Goal: Task Accomplishment & Management: Manage account settings

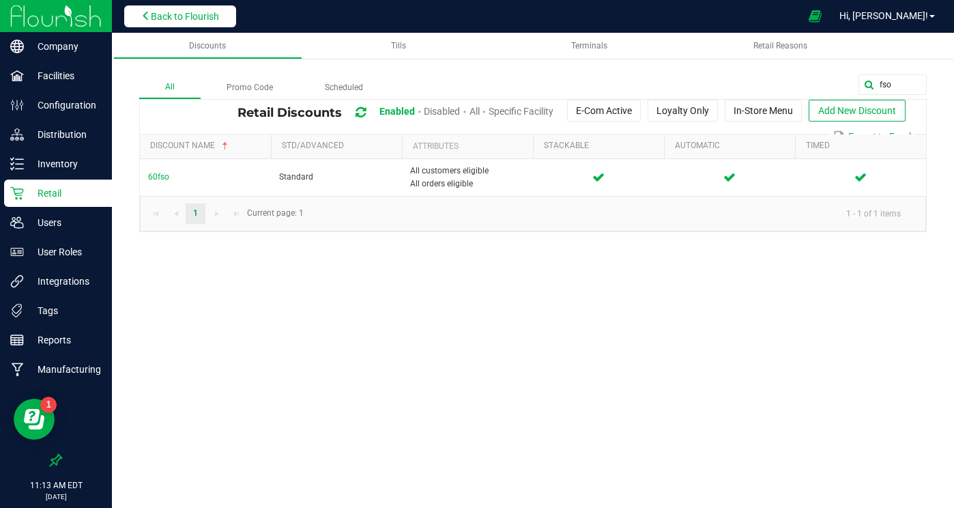
click at [180, 16] on span "Back to Flourish" at bounding box center [185, 16] width 68 height 11
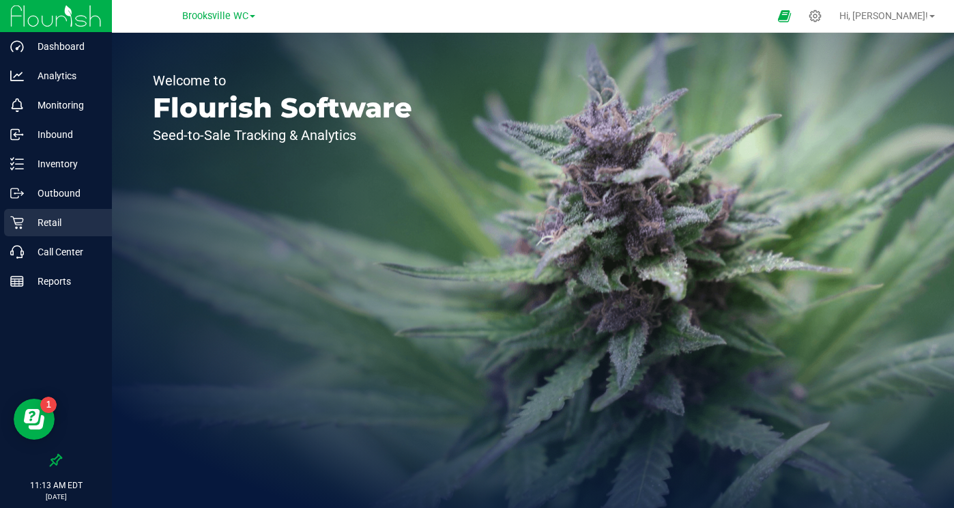
click at [66, 222] on p "Retail" at bounding box center [65, 222] width 82 height 16
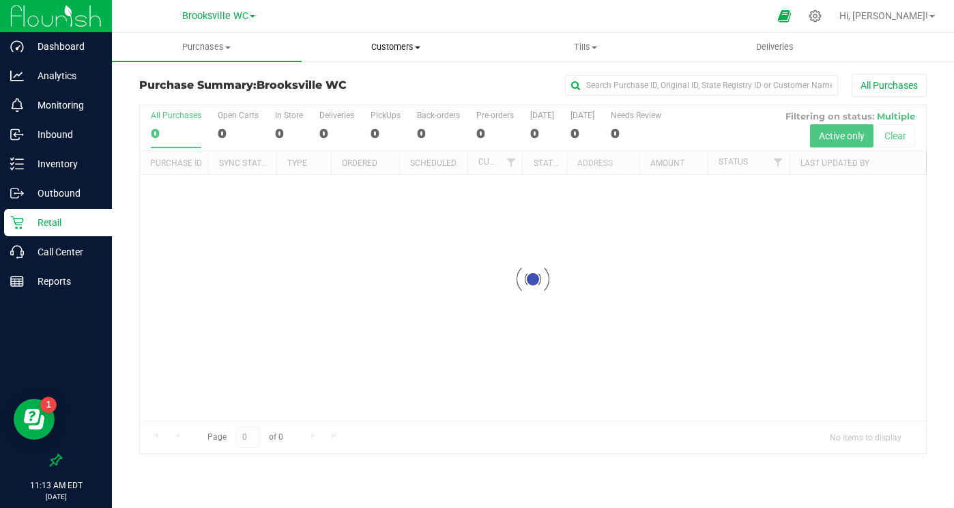
click at [408, 44] on span "Customers" at bounding box center [396, 47] width 188 height 12
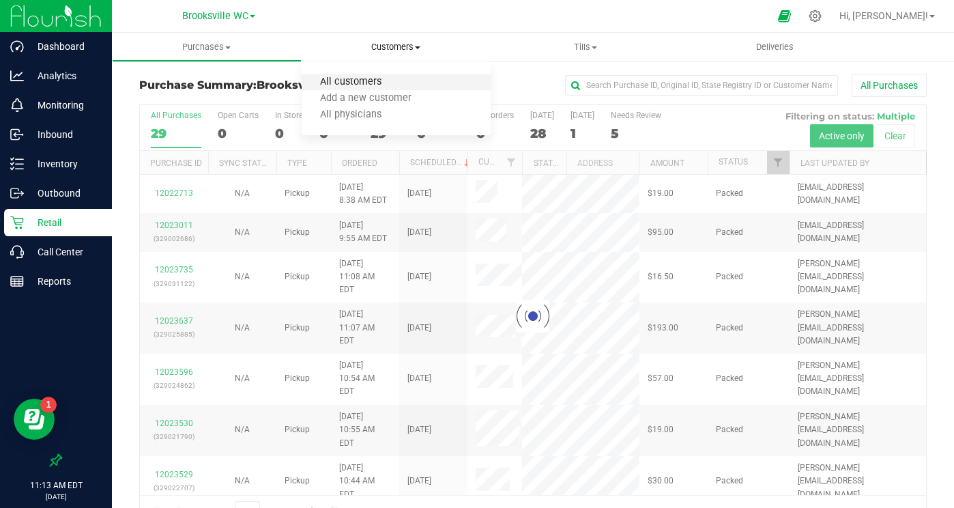
click at [367, 77] on span "All customers" at bounding box center [351, 82] width 98 height 12
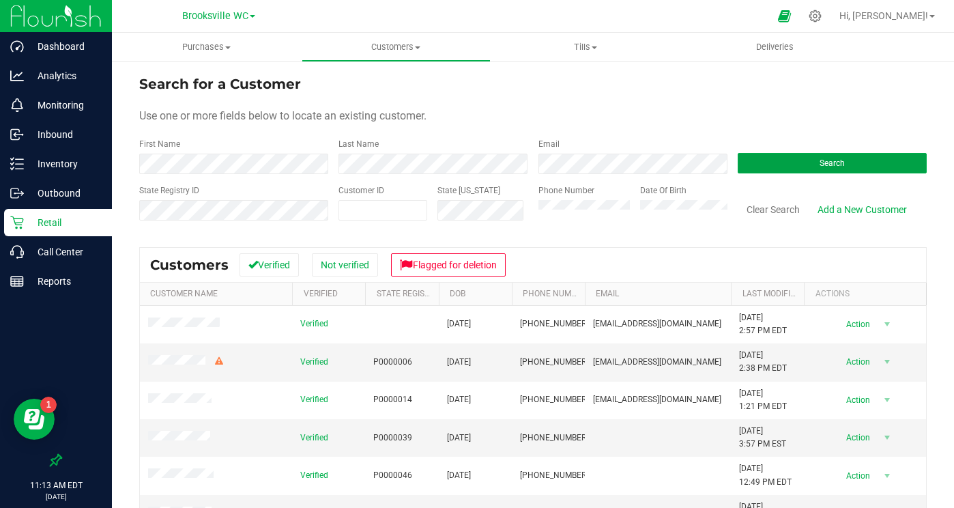
drag, startPoint x: 753, startPoint y: 164, endPoint x: 728, endPoint y: 170, distance: 26.0
click at [753, 164] on button "Search" at bounding box center [832, 163] width 189 height 20
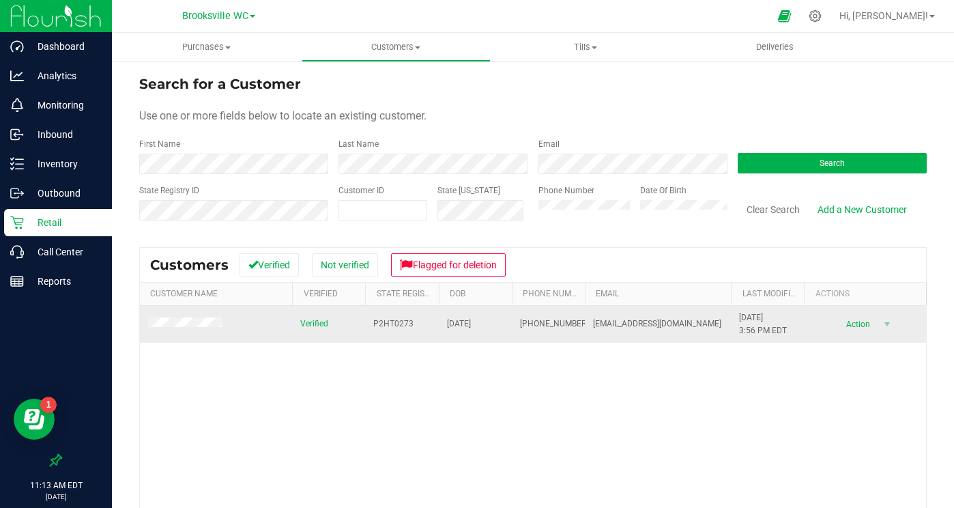
click at [199, 319] on span at bounding box center [187, 324] width 78 height 14
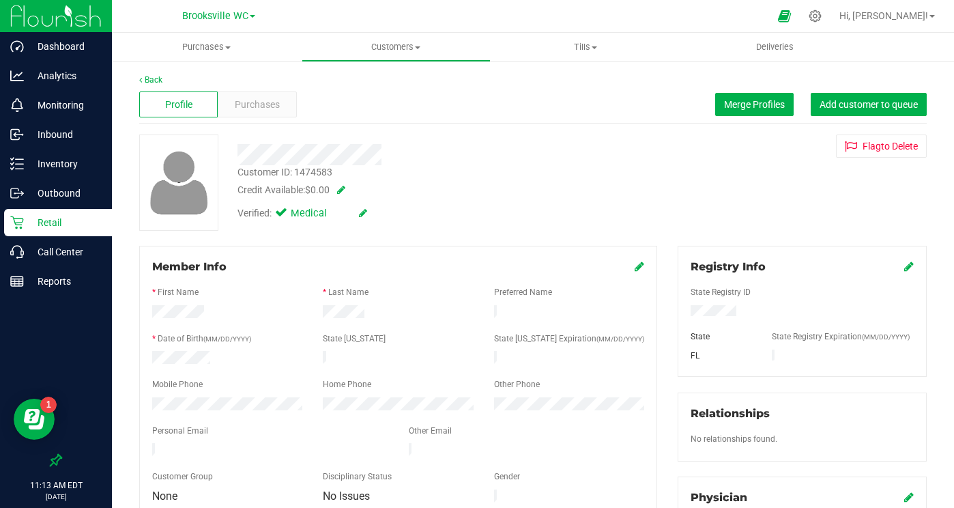
click at [343, 193] on span at bounding box center [339, 190] width 14 height 10
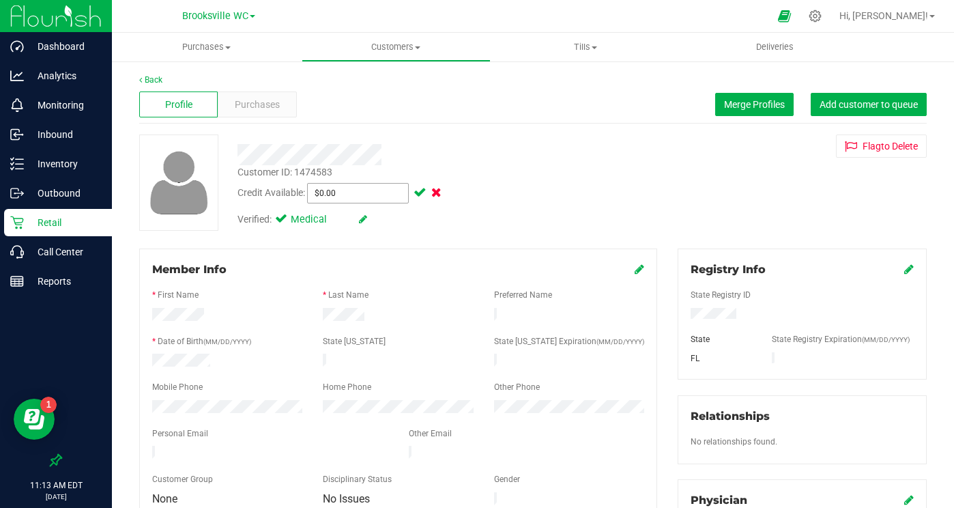
click at [366, 191] on span "$0.00 0" at bounding box center [358, 193] width 102 height 20
type input "10"
type input "$10.00"
drag, startPoint x: 421, startPoint y: 188, endPoint x: 435, endPoint y: 190, distance: 14.5
click at [421, 188] on span at bounding box center [419, 193] width 16 height 10
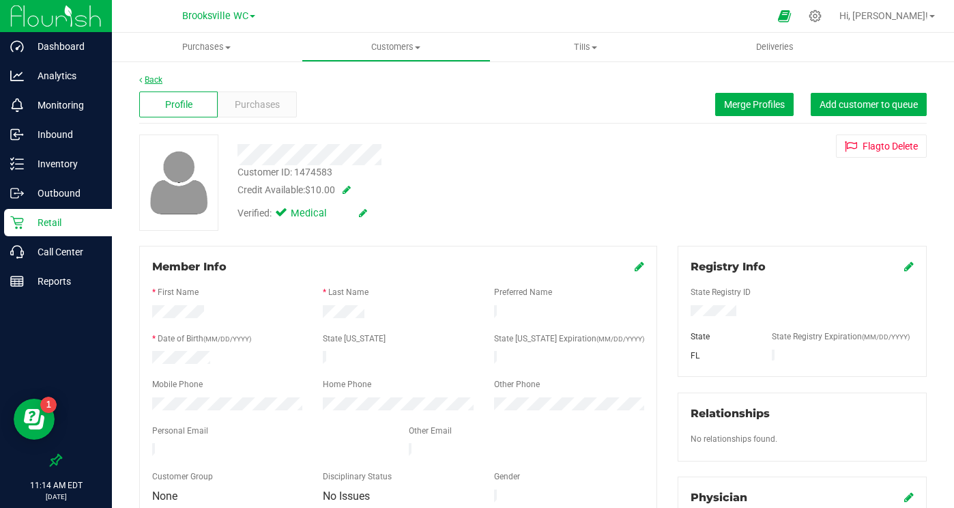
click at [152, 79] on link "Back" at bounding box center [150, 80] width 23 height 10
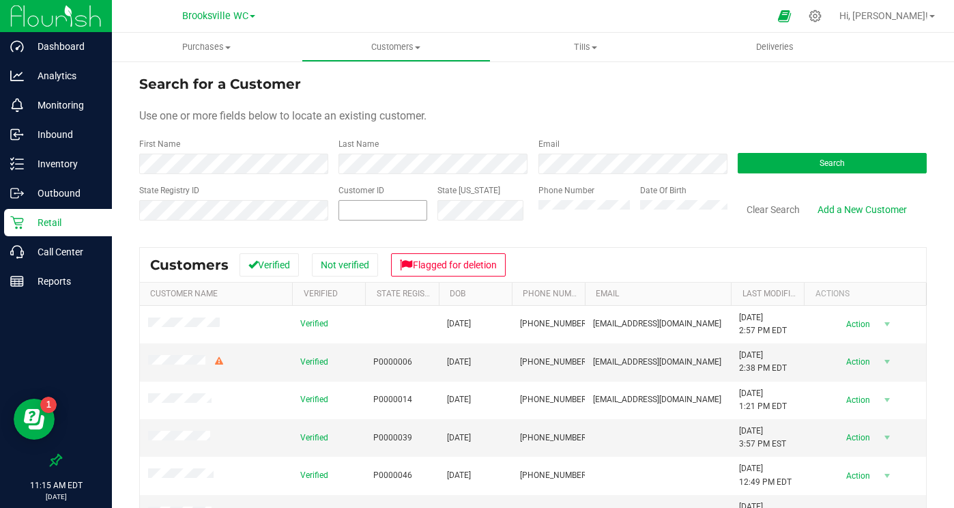
click at [358, 210] on span at bounding box center [383, 210] width 89 height 20
paste input "215186"
type input "215186"
click at [790, 155] on button "Search" at bounding box center [832, 163] width 189 height 20
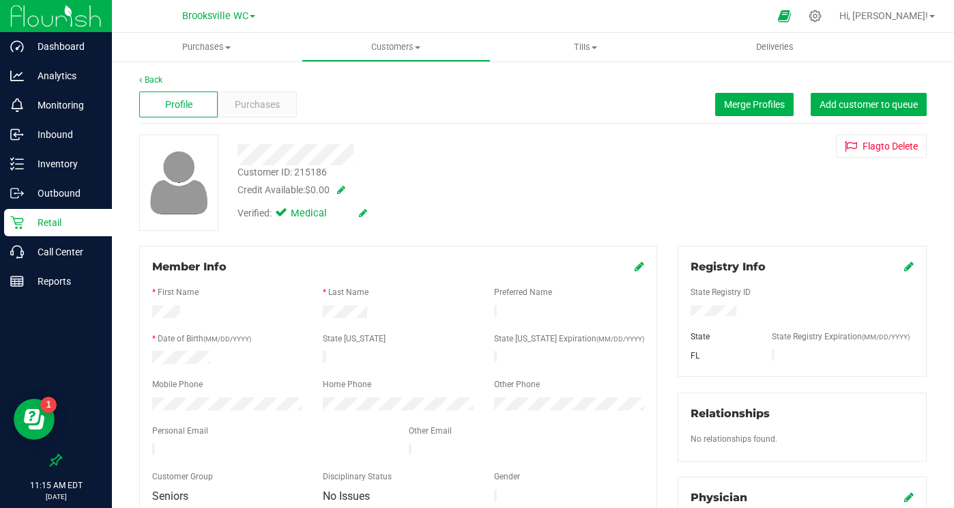
click at [345, 188] on span at bounding box center [339, 190] width 14 height 10
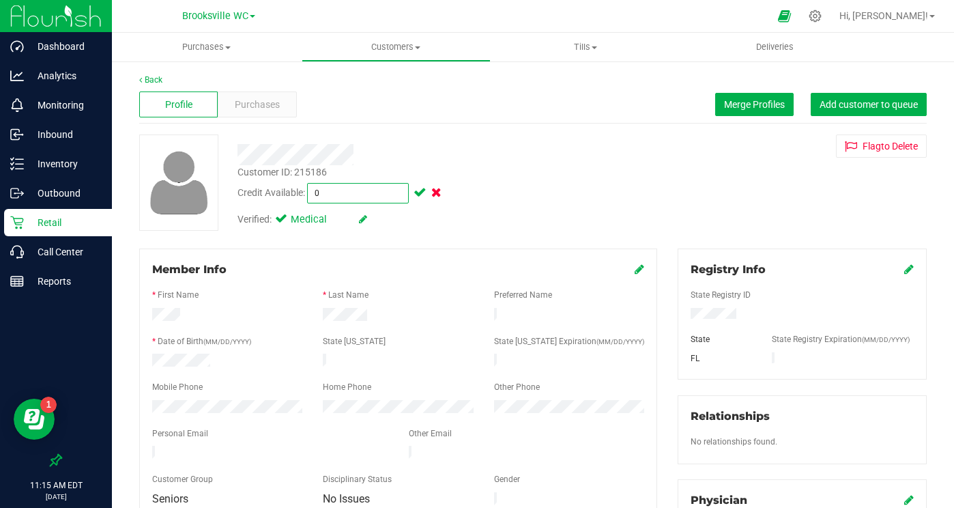
click at [359, 188] on span "$0.00 0" at bounding box center [358, 193] width 102 height 20
type input "100"
type input "$100.00"
click at [423, 190] on span at bounding box center [419, 193] width 16 height 10
